Goal: Task Accomplishment & Management: Manage account settings

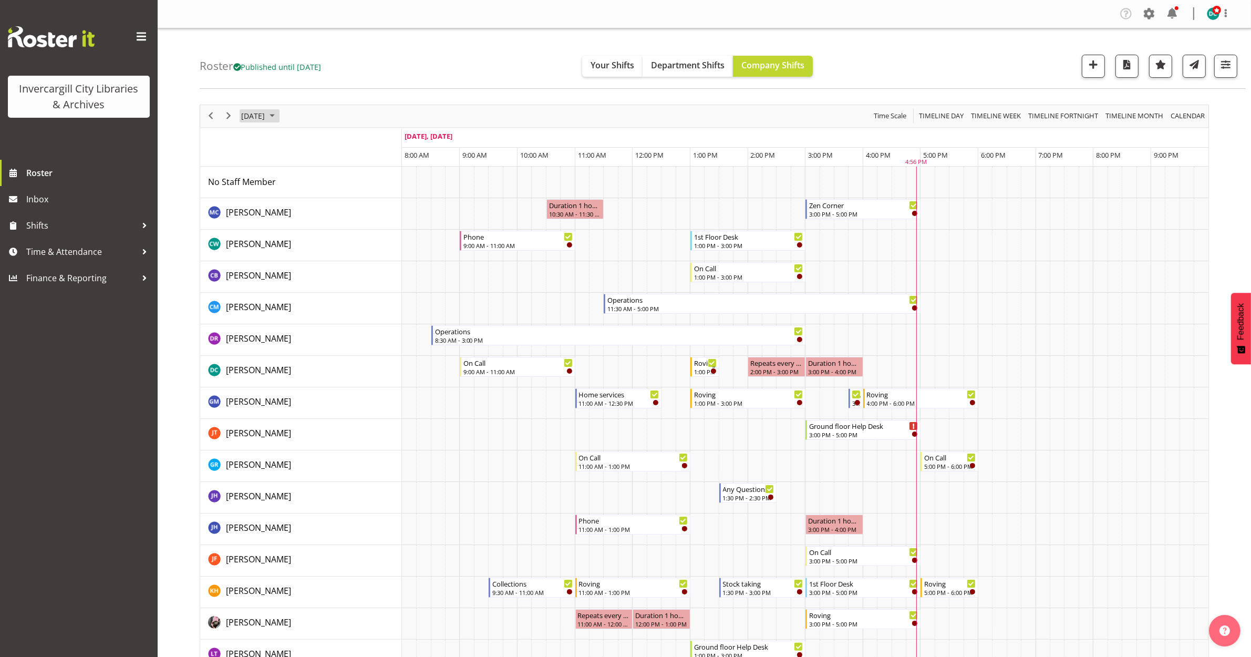
click at [251, 117] on span "[DATE]" at bounding box center [253, 115] width 26 height 13
click at [351, 140] on span "next month" at bounding box center [352, 142] width 18 height 19
click at [351, 235] on span "27" at bounding box center [353, 232] width 16 height 16
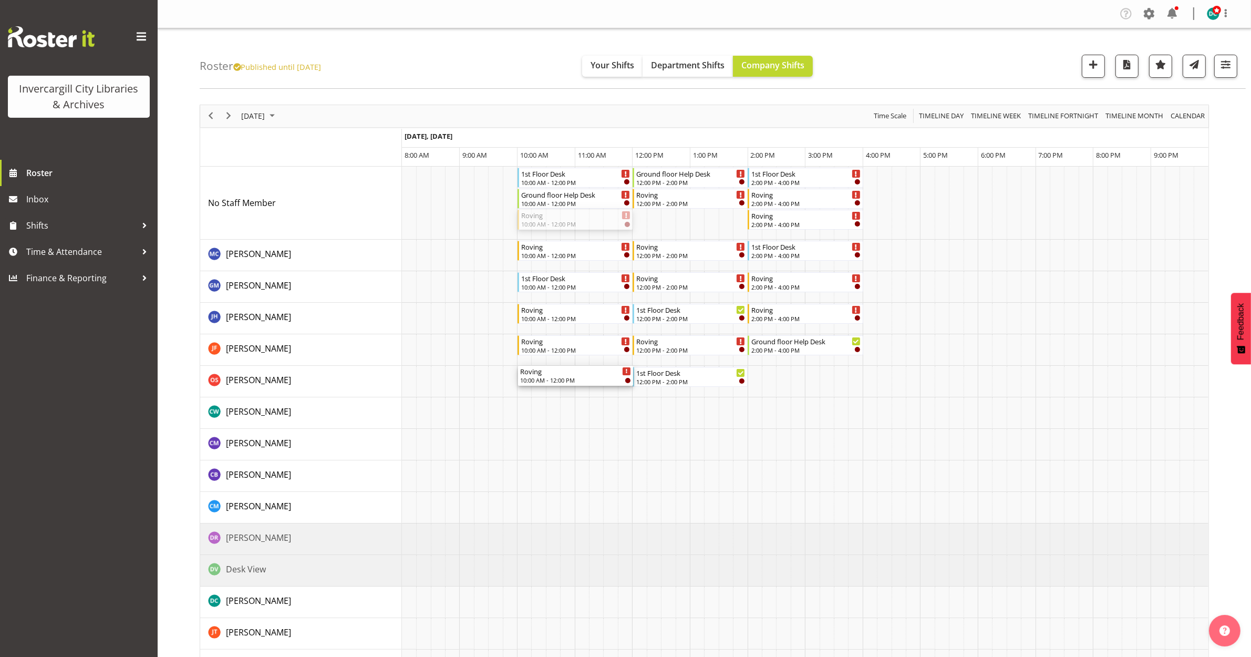
drag, startPoint x: 576, startPoint y: 380, endPoint x: 574, endPoint y: 389, distance: 9.8
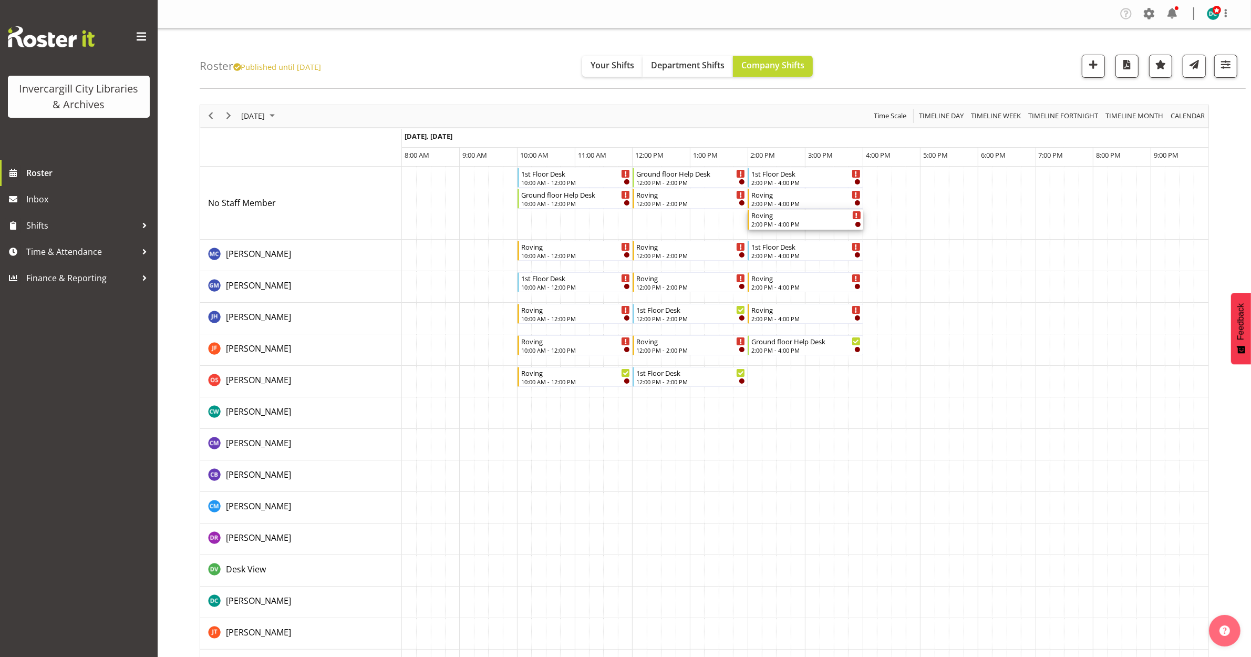
click at [806, 219] on div "Roving" at bounding box center [805, 215] width 109 height 11
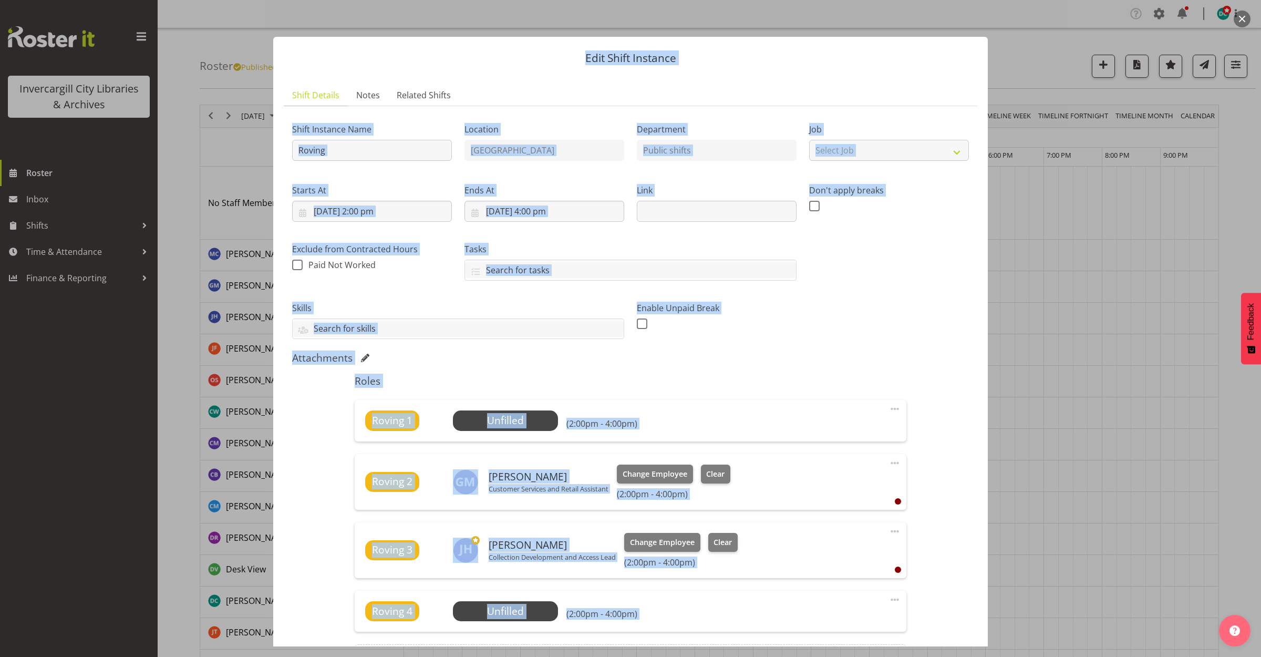
click at [1234, 14] on div "Edit Shift Instance Shift Details Notes Related Shifts Shift Instance Name Rovi…" at bounding box center [630, 328] width 1261 height 657
click at [1238, 20] on button "button" at bounding box center [1242, 19] width 17 height 17
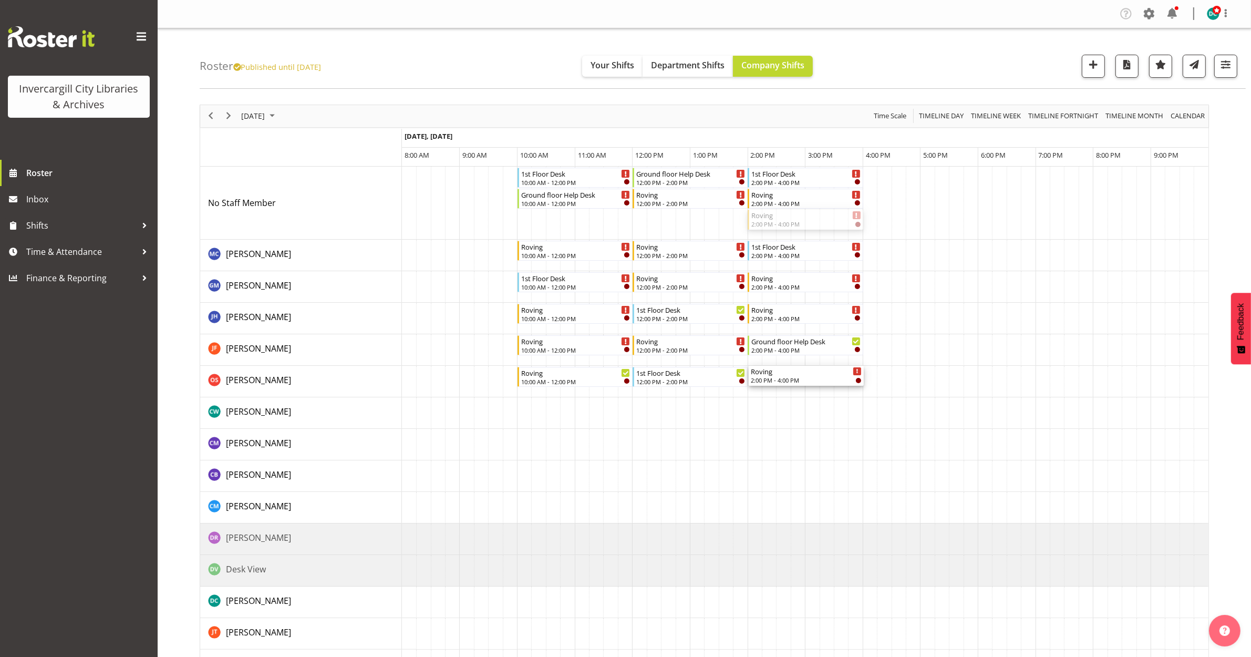
drag, startPoint x: 803, startPoint y: 382, endPoint x: 784, endPoint y: 390, distance: 20.5
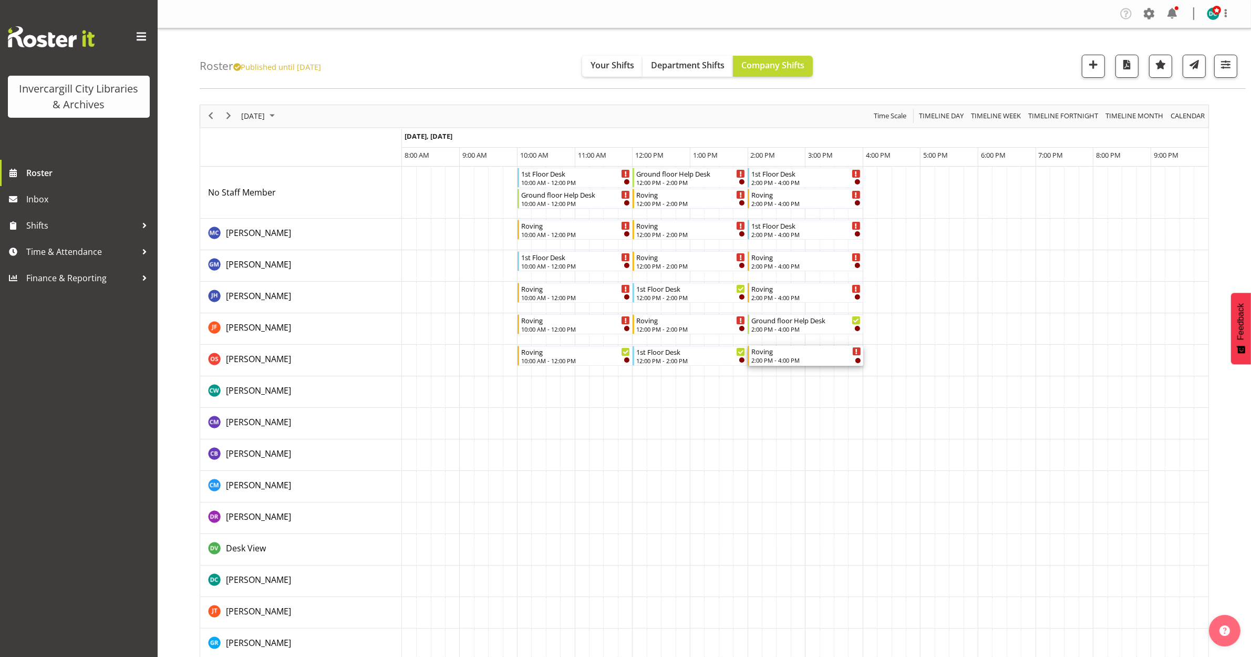
click at [788, 357] on div "2:00 PM - 4:00 PM" at bounding box center [805, 360] width 109 height 8
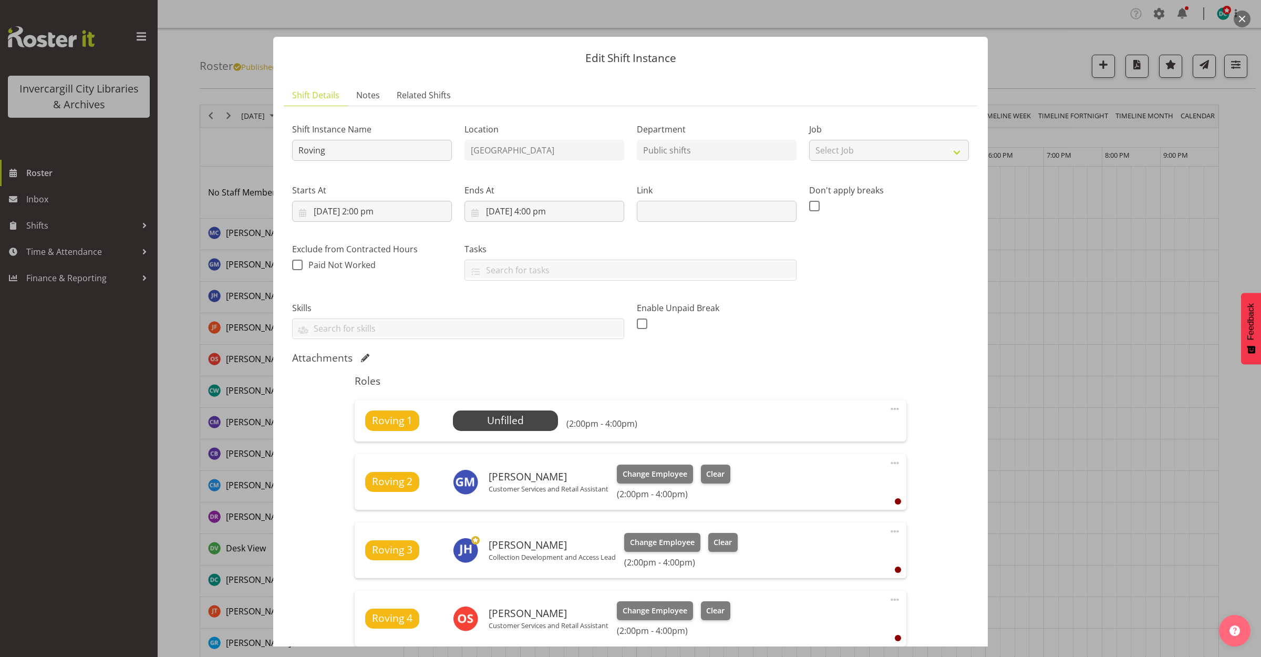
click at [1244, 17] on button "button" at bounding box center [1242, 19] width 17 height 17
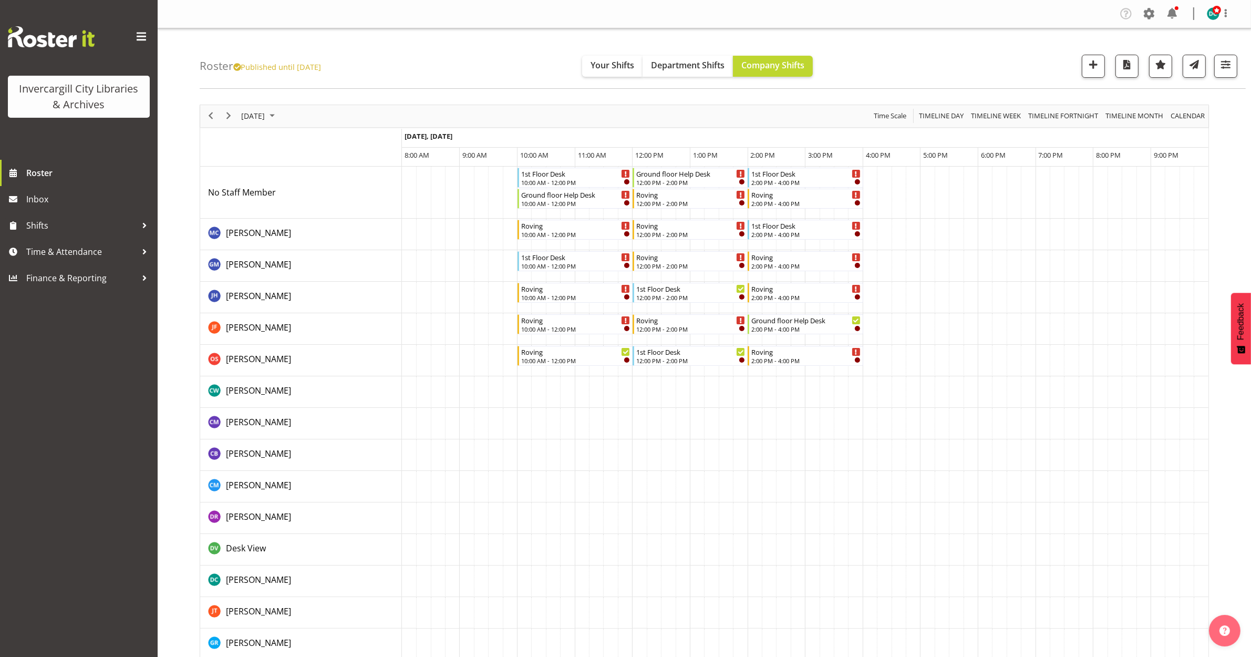
click at [915, 64] on div "Roster Published until [DATE] Your Shifts Department Shifts Company Shifts All …" at bounding box center [723, 58] width 1046 height 60
click at [405, 46] on div "Roster Published until [DATE] Your Shifts Department Shifts Company Shifts All …" at bounding box center [723, 58] width 1046 height 60
click at [224, 119] on span "Next" at bounding box center [228, 115] width 13 height 13
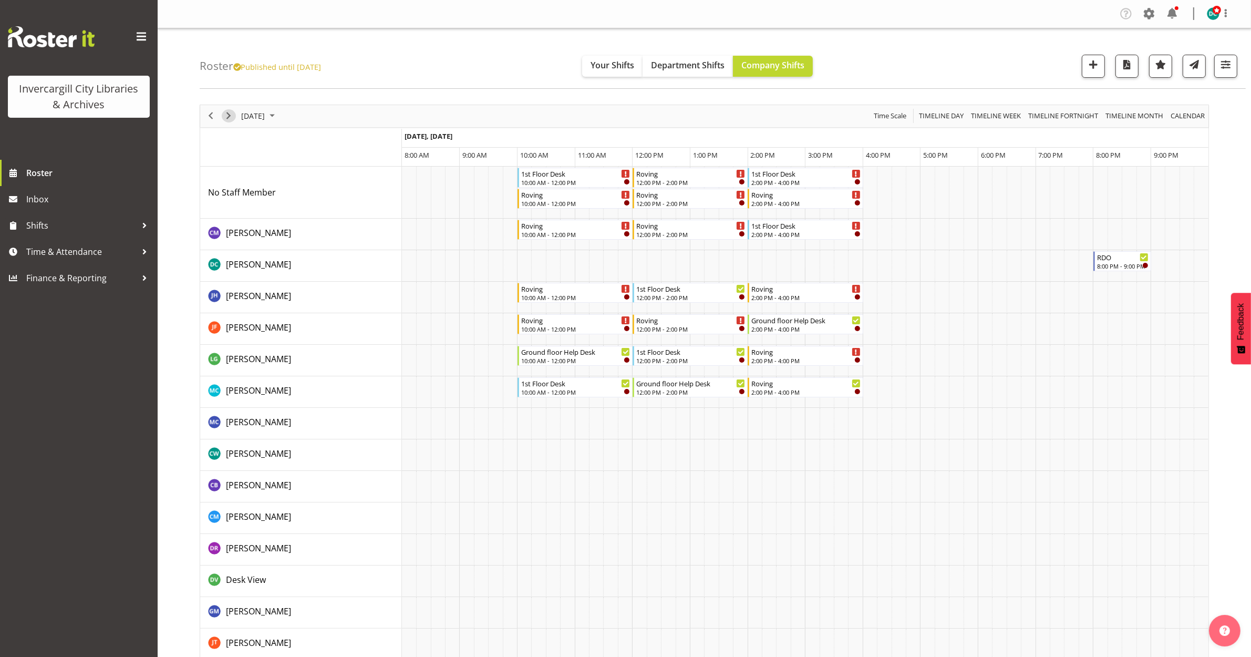
click at [225, 111] on span "Next" at bounding box center [228, 115] width 13 height 13
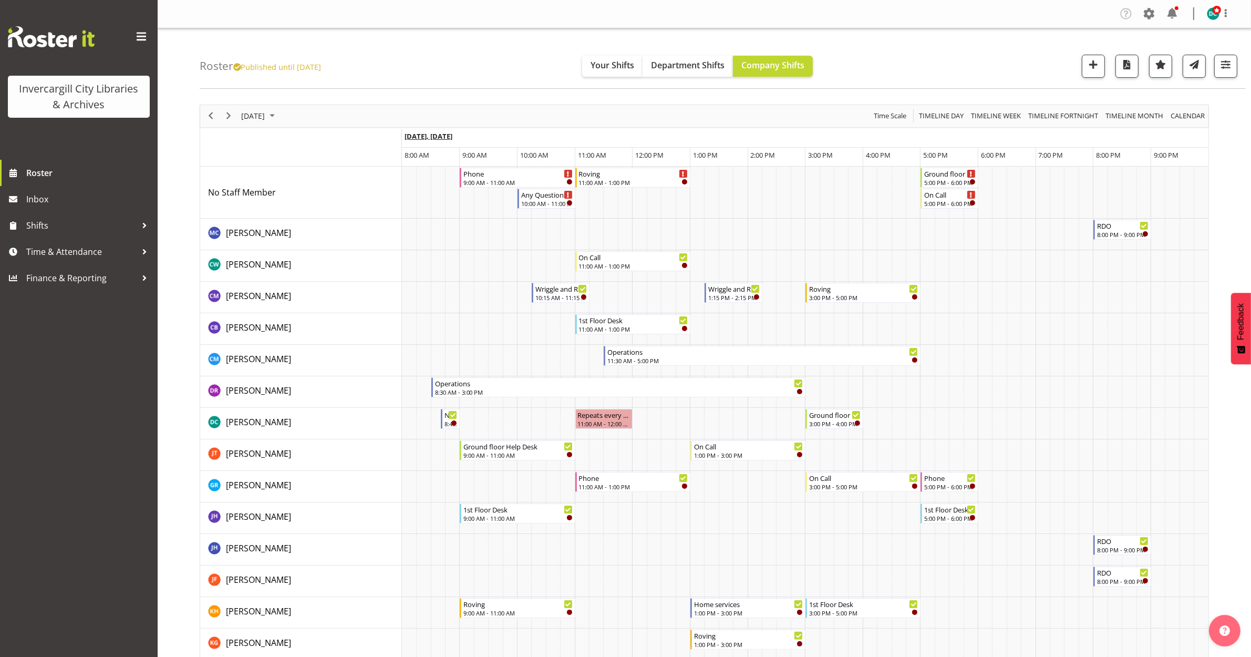
click at [443, 132] on span "[DATE], [DATE]" at bounding box center [429, 135] width 48 height 9
click at [439, 61] on div "Roster Published until [DATE] Your Shifts Department Shifts Company Shifts All …" at bounding box center [723, 58] width 1046 height 60
click at [559, 295] on div "10:15 AM - 11:15 AM" at bounding box center [561, 297] width 52 height 8
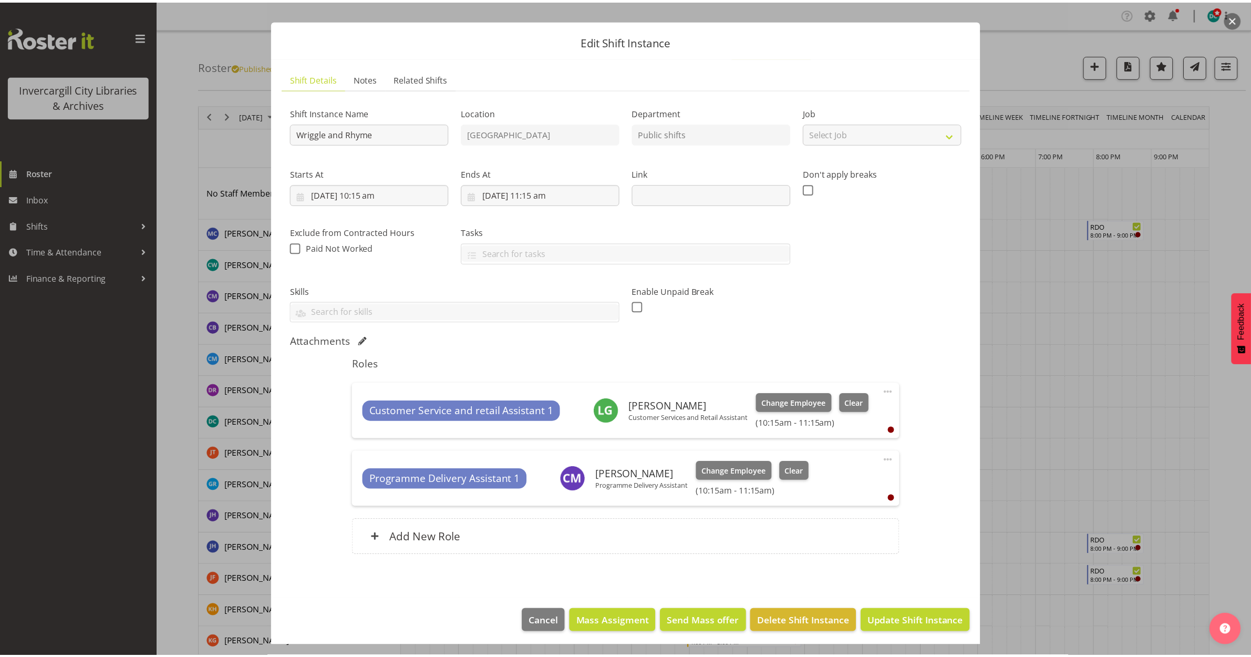
scroll to position [20, 0]
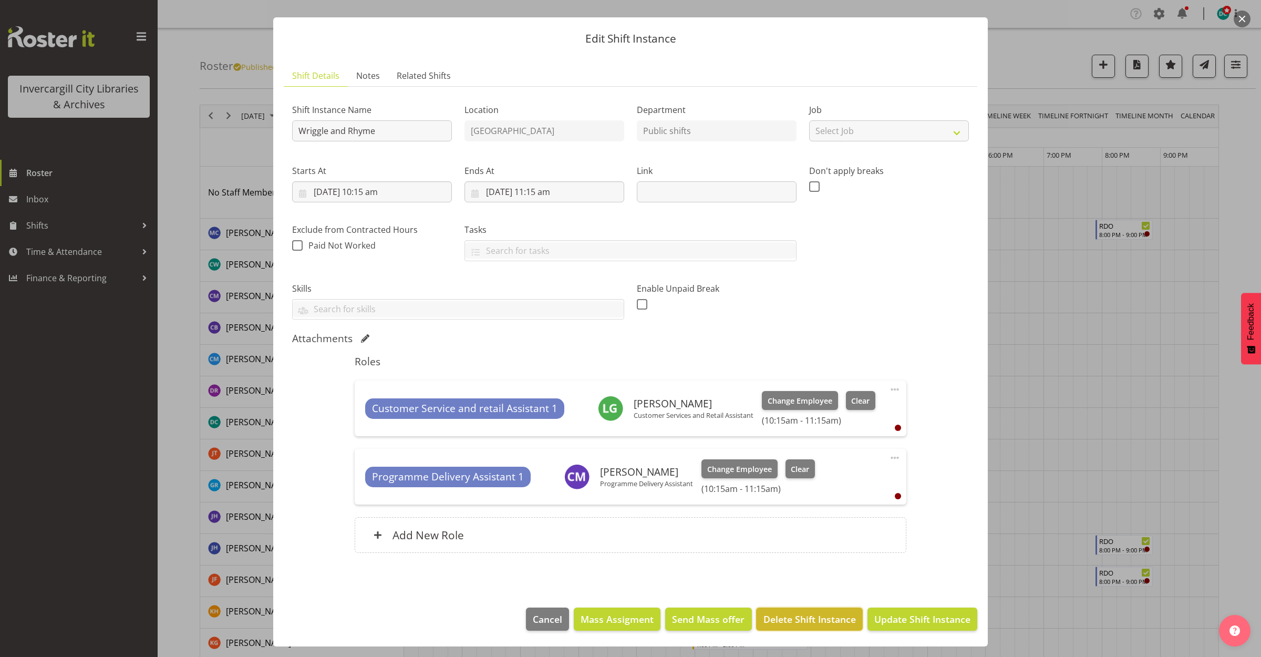
click at [787, 624] on span "Delete Shift Instance" at bounding box center [809, 619] width 92 height 14
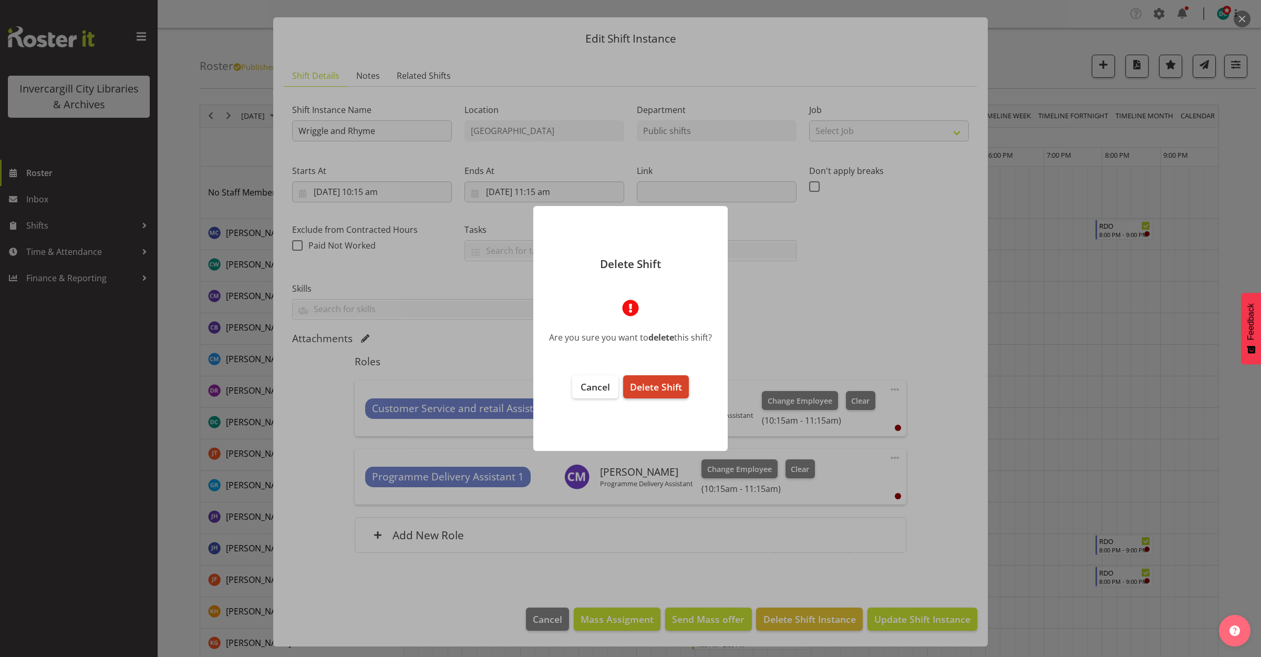
click at [649, 385] on span "Delete Shift" at bounding box center [656, 386] width 52 height 13
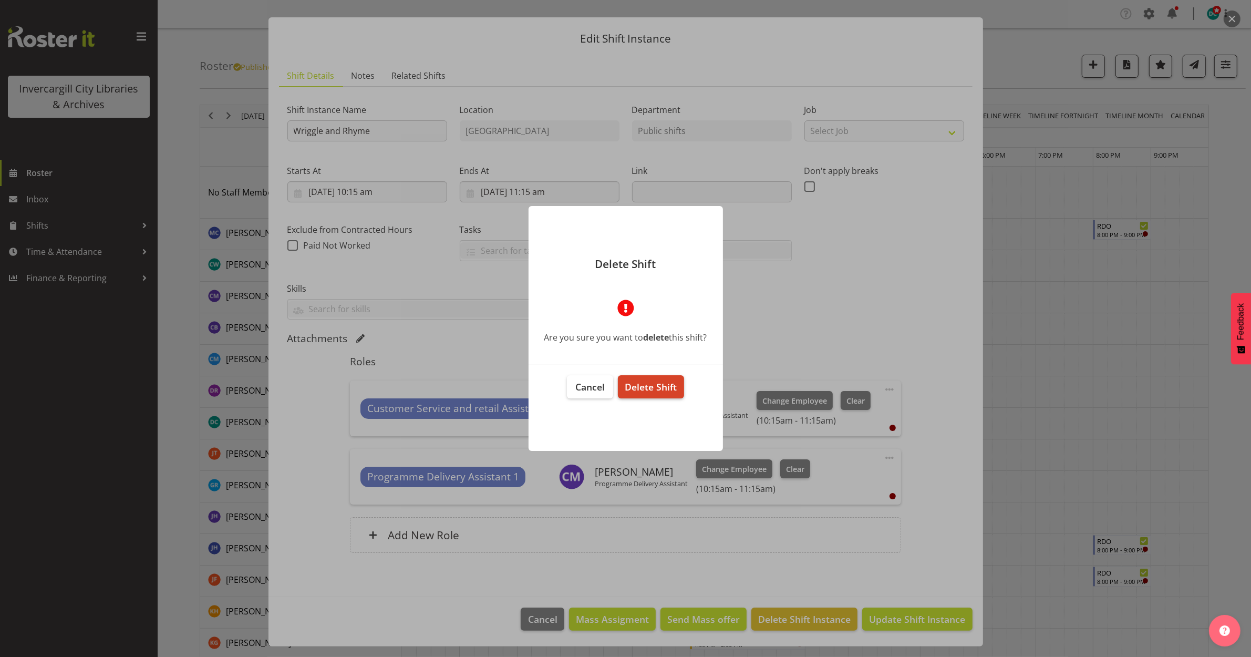
scroll to position [0, 0]
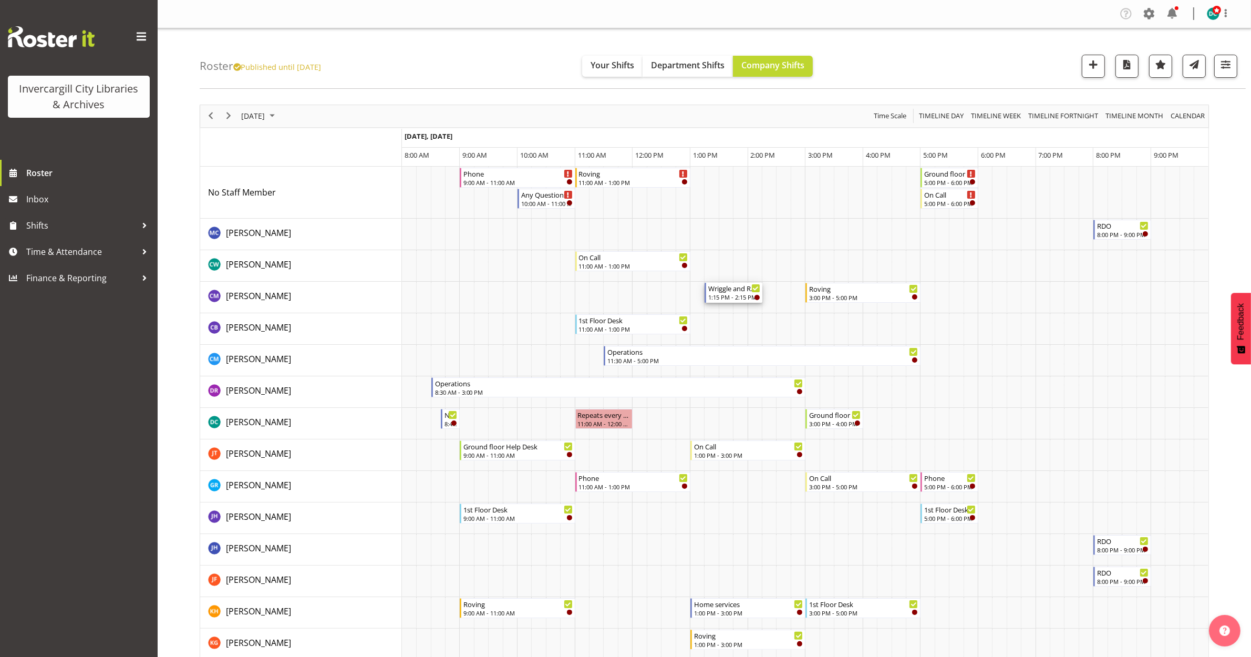
click at [730, 289] on div "Wriggle and Rhyme" at bounding box center [734, 288] width 52 height 11
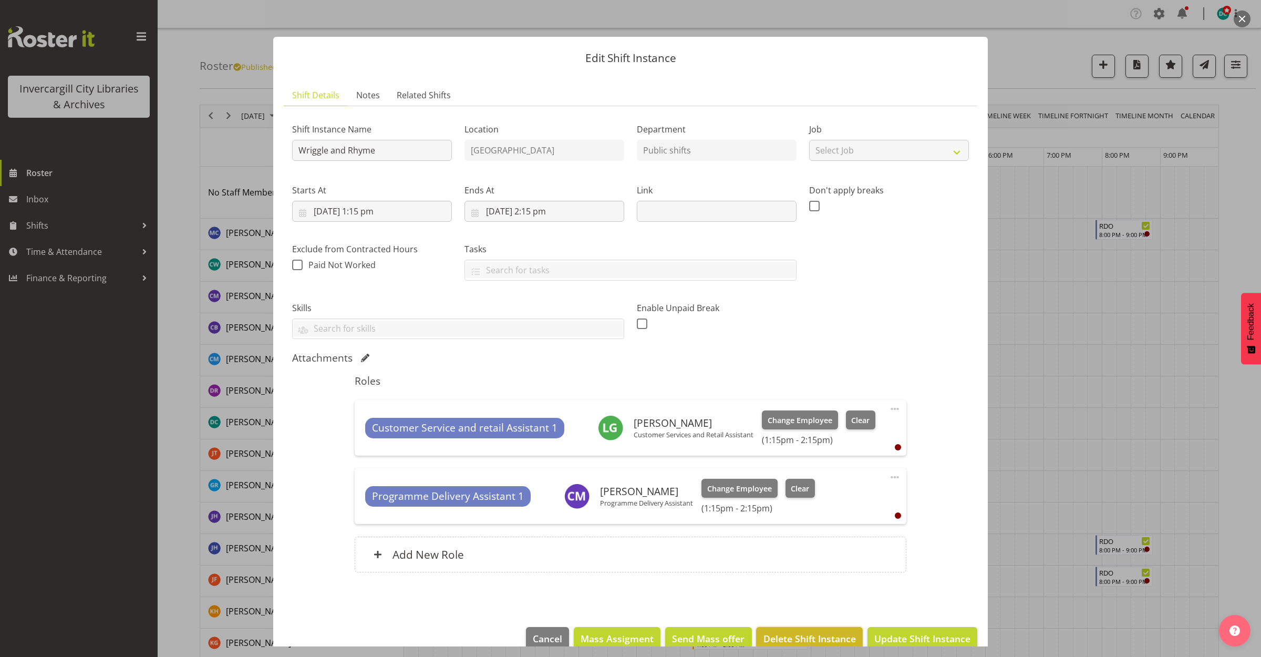
click at [806, 635] on span "Delete Shift Instance" at bounding box center [809, 639] width 92 height 14
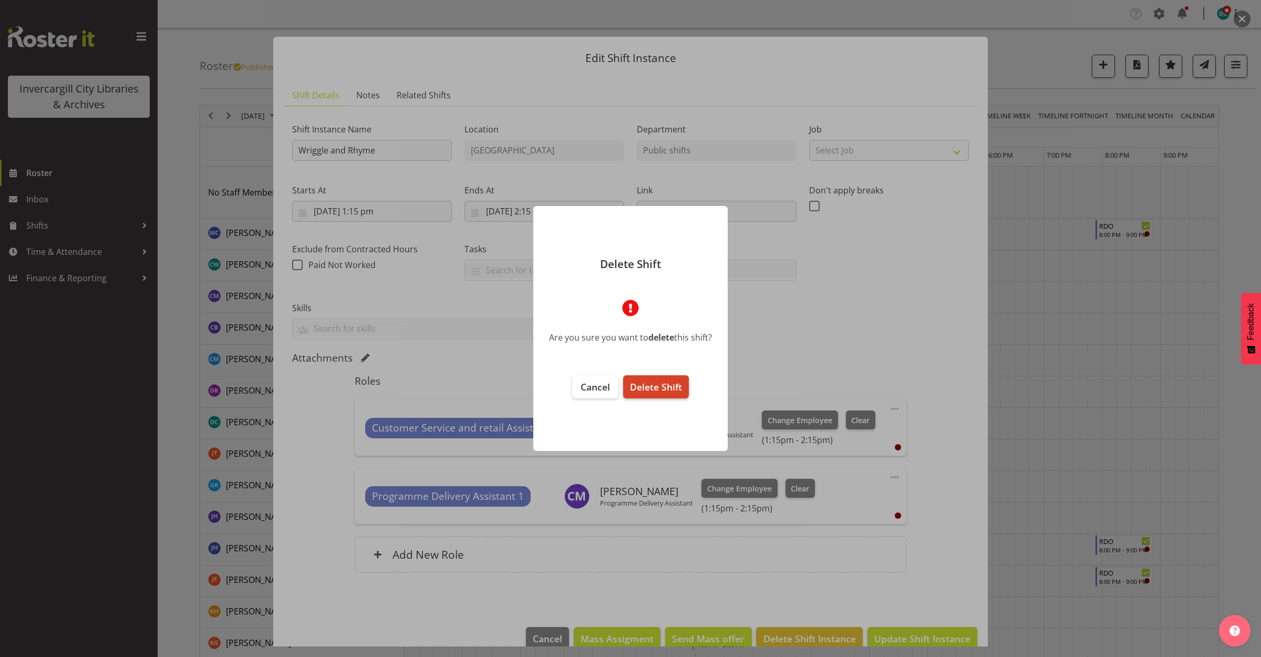
click at [640, 390] on span "Delete Shift" at bounding box center [656, 386] width 52 height 13
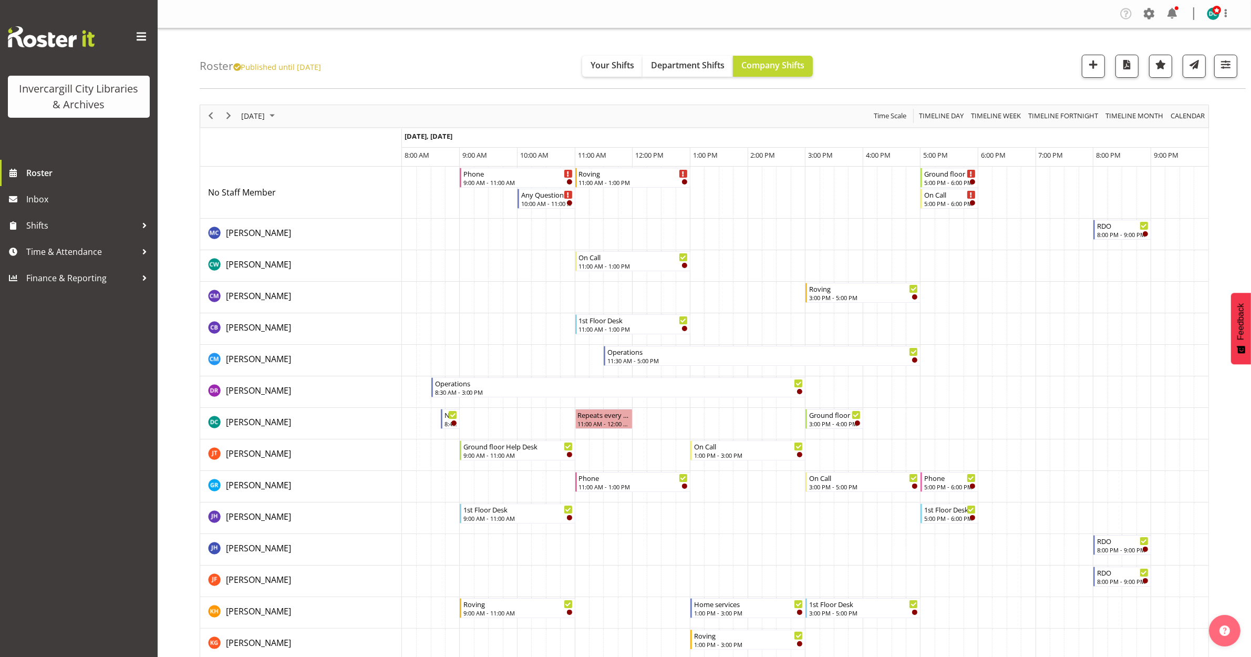
click at [510, 236] on td "Timeline Day of December 29, 2025" at bounding box center [510, 235] width 14 height 32
click at [531, 200] on div "10:00 AM - 11:00 AM" at bounding box center [547, 203] width 52 height 8
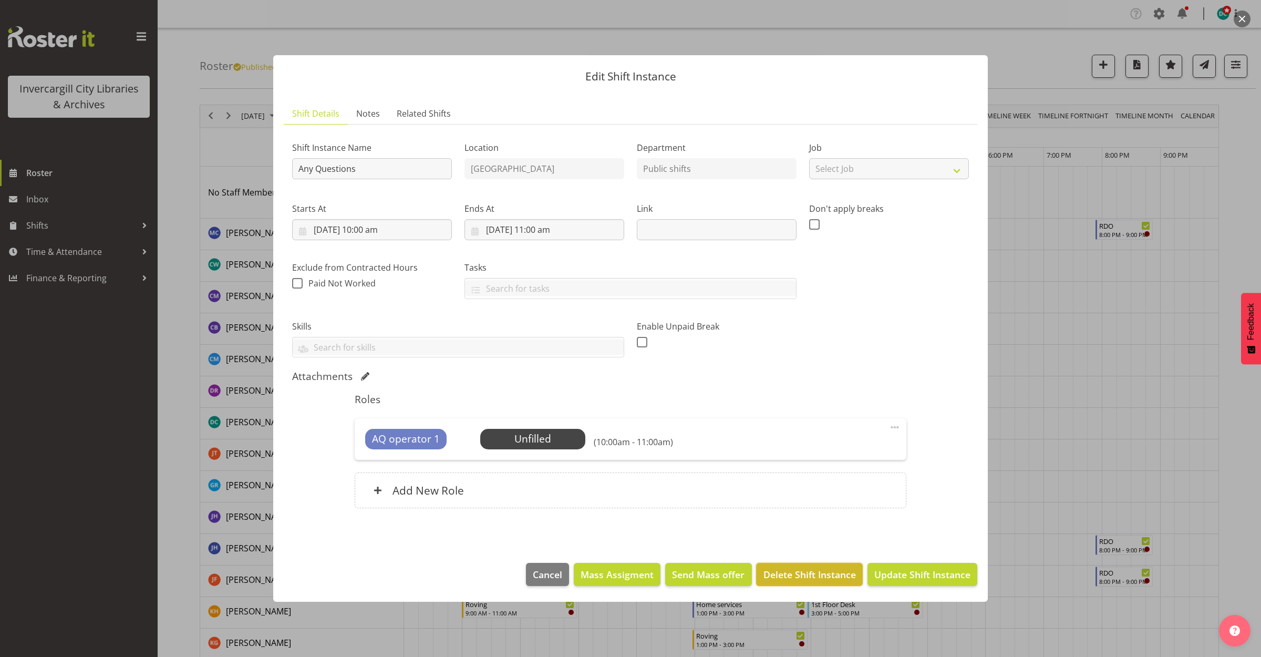
click at [789, 571] on span "Delete Shift Instance" at bounding box center [809, 574] width 92 height 14
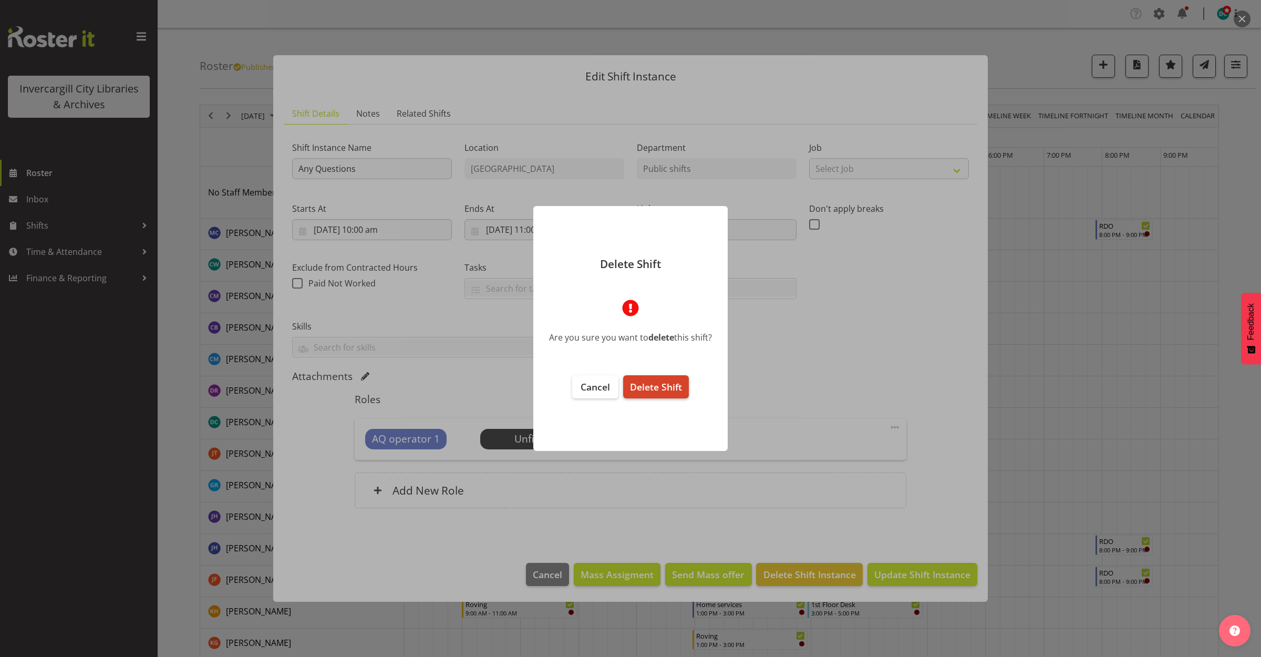
click at [650, 380] on span "Delete Shift" at bounding box center [656, 386] width 52 height 13
